Goal: Transaction & Acquisition: Purchase product/service

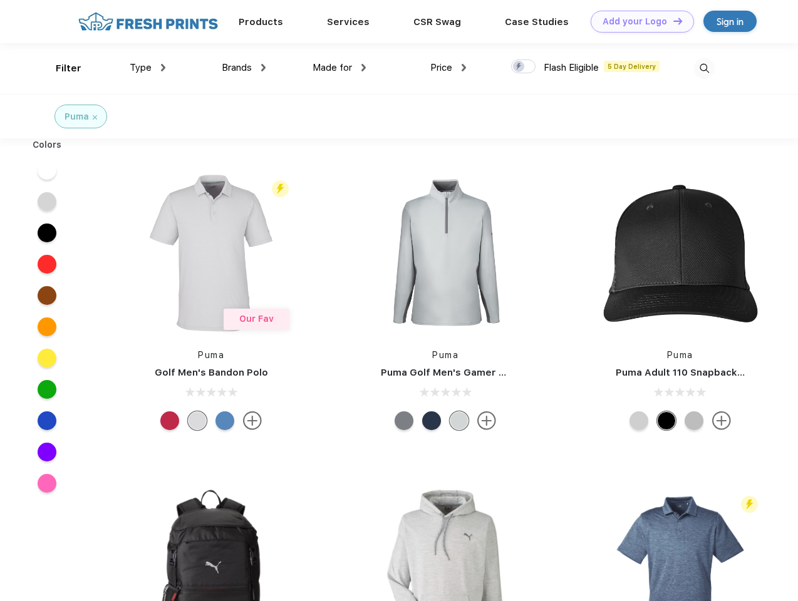
click at [637, 21] on link "Add your Logo Design Tool" at bounding box center [641, 22] width 103 height 22
click at [0, 0] on div "Design Tool" at bounding box center [0, 0] width 0 height 0
click at [672, 21] on link "Add your Logo Design Tool" at bounding box center [641, 22] width 103 height 22
click at [60, 68] on div "Filter" at bounding box center [69, 68] width 26 height 14
click at [148, 68] on span "Type" at bounding box center [141, 67] width 22 height 11
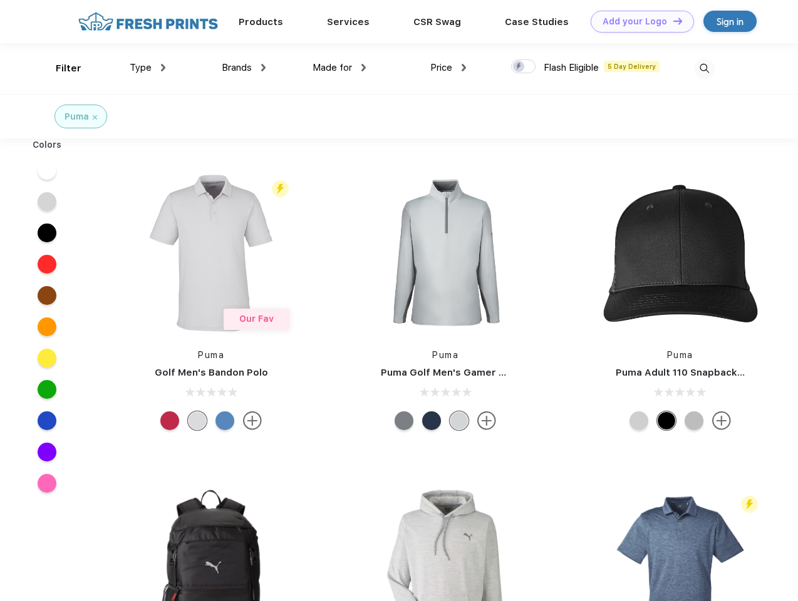
click at [244, 68] on span "Brands" at bounding box center [237, 67] width 30 height 11
click at [339, 68] on span "Made for" at bounding box center [331, 67] width 39 height 11
click at [448, 68] on span "Price" at bounding box center [441, 67] width 22 height 11
click at [523, 67] on div at bounding box center [523, 66] width 24 height 14
click at [519, 67] on input "checkbox" at bounding box center [515, 63] width 8 height 8
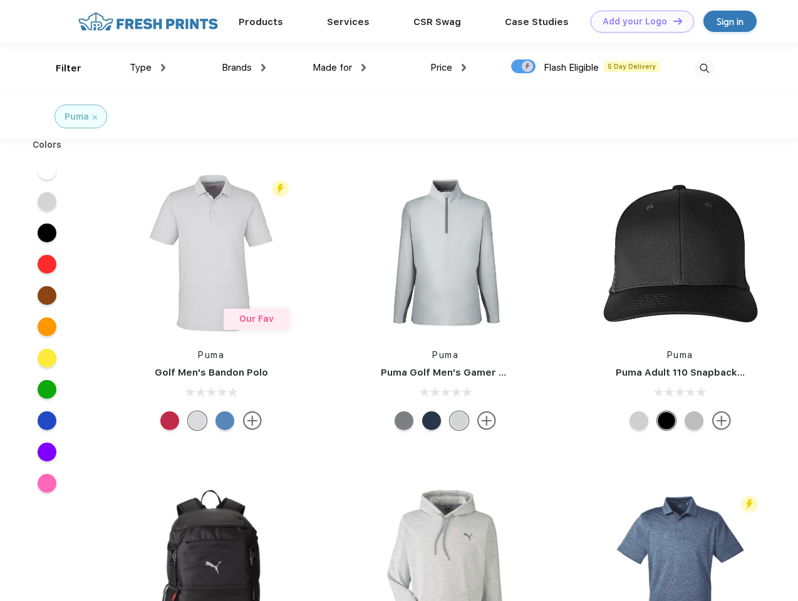
click at [704, 68] on img at bounding box center [704, 68] width 21 height 21
